Goal: Information Seeking & Learning: Learn about a topic

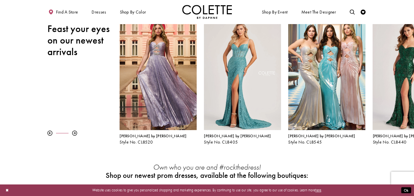
scroll to position [68, 0]
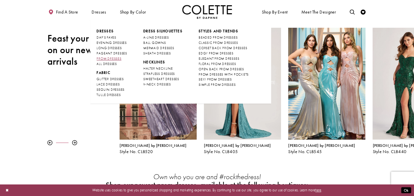
click at [117, 57] on span "PROM DRESSES" at bounding box center [109, 58] width 25 height 4
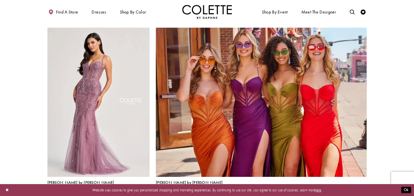
scroll to position [1061, 0]
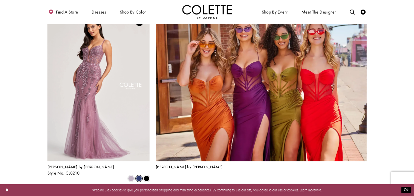
click at [140, 175] on span "Product List" at bounding box center [139, 178] width 6 height 6
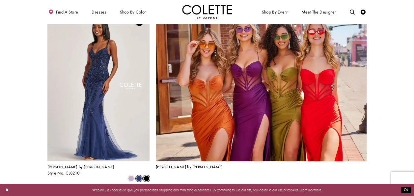
click at [147, 175] on span "Product List" at bounding box center [147, 178] width 6 height 6
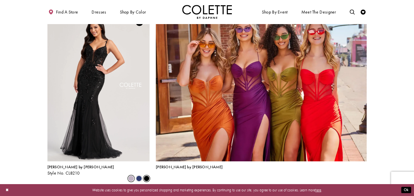
click at [132, 175] on span "Product List" at bounding box center [131, 178] width 6 height 6
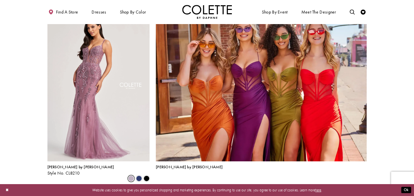
click at [239, 192] on span "Next" at bounding box center [237, 194] width 8 height 5
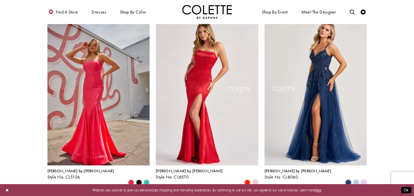
scroll to position [130, 0]
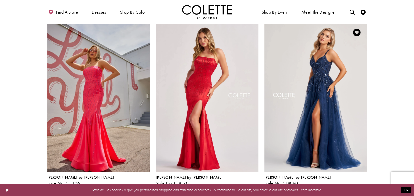
click at [356, 186] on span "Product List" at bounding box center [356, 189] width 6 height 6
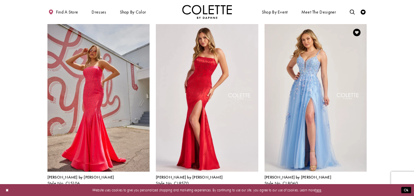
click at [364, 186] on span "Product List" at bounding box center [364, 189] width 6 height 6
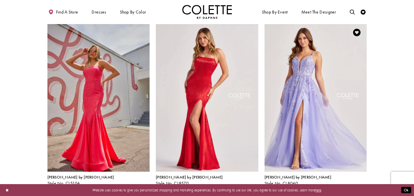
click at [348, 186] on span "Product List" at bounding box center [348, 189] width 6 height 6
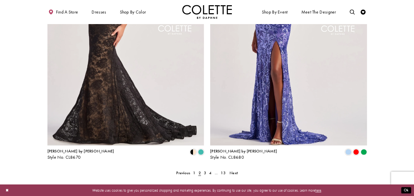
scroll to position [978, 0]
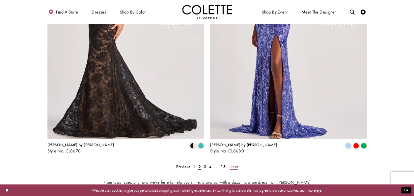
click at [236, 164] on span "Next" at bounding box center [234, 166] width 8 height 5
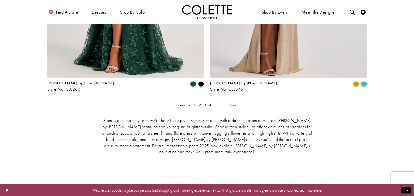
scroll to position [1019, 0]
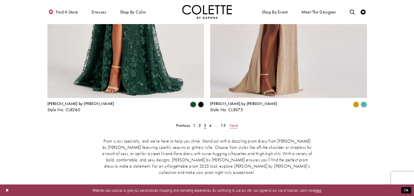
click at [234, 123] on span "Next" at bounding box center [234, 125] width 8 height 5
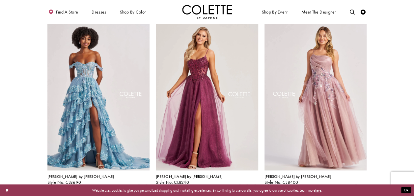
scroll to position [498, 0]
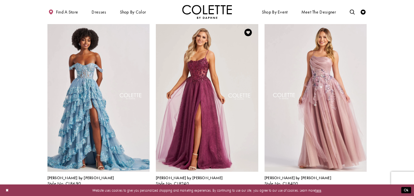
click at [249, 186] on span "Product List" at bounding box center [248, 189] width 6 height 6
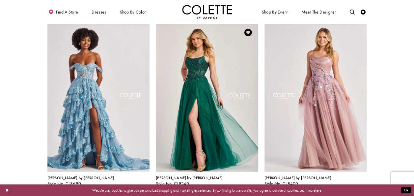
click at [257, 186] on span "Product List" at bounding box center [256, 189] width 6 height 6
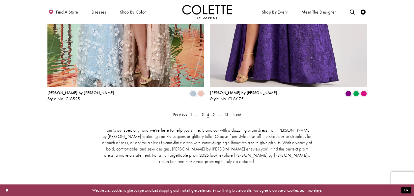
scroll to position [1043, 0]
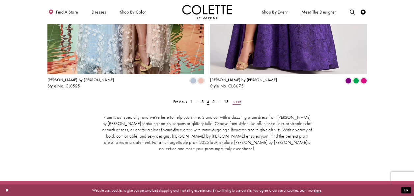
click at [238, 99] on span "Next" at bounding box center [237, 101] width 8 height 5
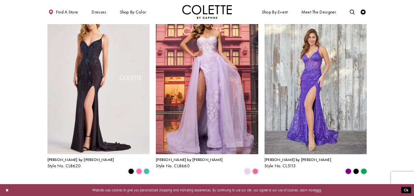
scroll to position [158, 0]
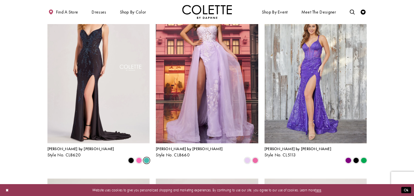
click at [146, 157] on span "Product List" at bounding box center [147, 160] width 6 height 6
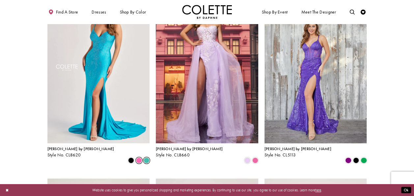
click at [137, 157] on span "Product List" at bounding box center [139, 160] width 6 height 6
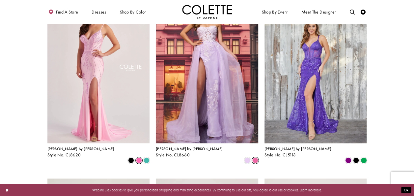
click at [256, 157] on span "Product List" at bounding box center [256, 160] width 6 height 6
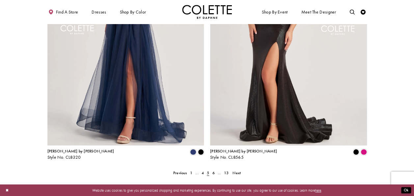
scroll to position [994, 0]
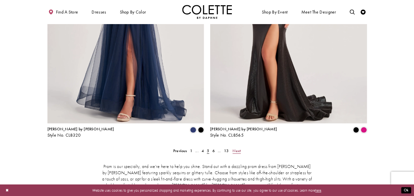
click at [234, 148] on span "Next" at bounding box center [237, 150] width 8 height 5
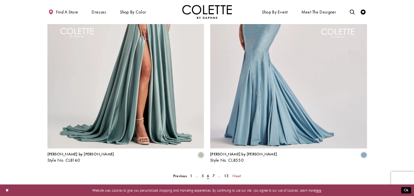
scroll to position [1042, 0]
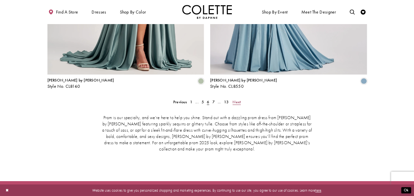
click at [239, 99] on span "Next" at bounding box center [237, 101] width 8 height 5
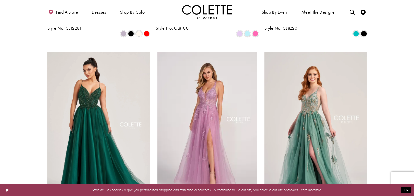
scroll to position [330, 0]
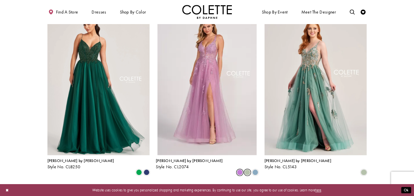
click at [245, 169] on span "Product List" at bounding box center [248, 172] width 6 height 6
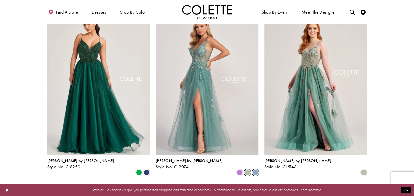
click at [256, 169] on span "Product List" at bounding box center [256, 172] width 6 height 6
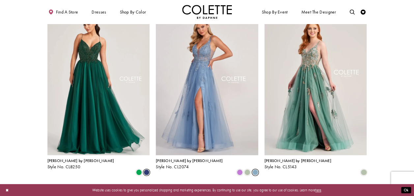
click at [145, 169] on span "Product List" at bounding box center [147, 172] width 6 height 6
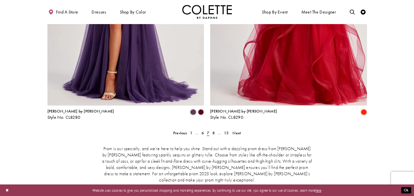
scroll to position [1014, 0]
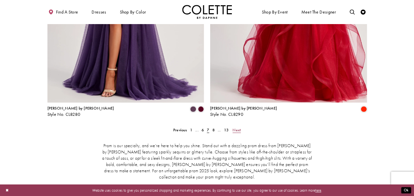
click at [235, 127] on span "Next" at bounding box center [237, 129] width 8 height 5
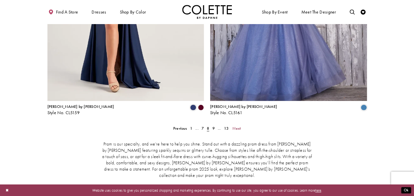
scroll to position [1017, 0]
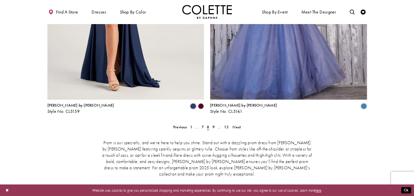
click at [202, 103] on polygon "Product List" at bounding box center [201, 107] width 8 height 8
click at [201, 103] on polygon "Product List" at bounding box center [201, 107] width 8 height 8
